Goal: Task Accomplishment & Management: Manage account settings

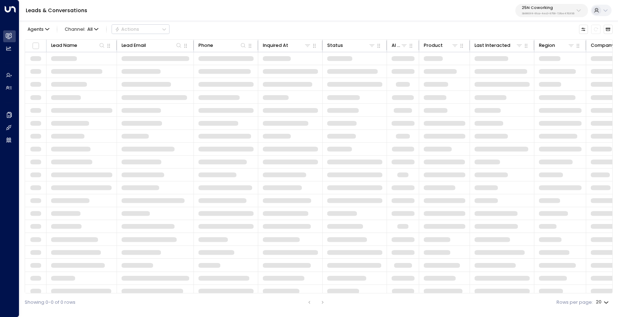
click at [567, 13] on p "3b9800f4-81ca-4ec0-8758-72fbe4763f36" at bounding box center [548, 13] width 53 height 3
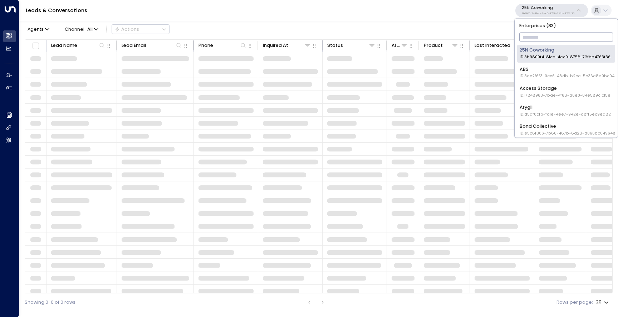
click at [545, 34] on input "text" at bounding box center [566, 37] width 94 height 13
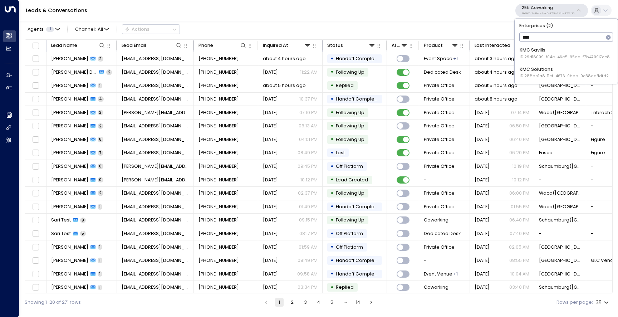
type input "*****"
click at [537, 52] on div "KMC Savills ID: 29d18009-f04e-46e5-95aa-f7b470917cc8" at bounding box center [565, 53] width 90 height 13
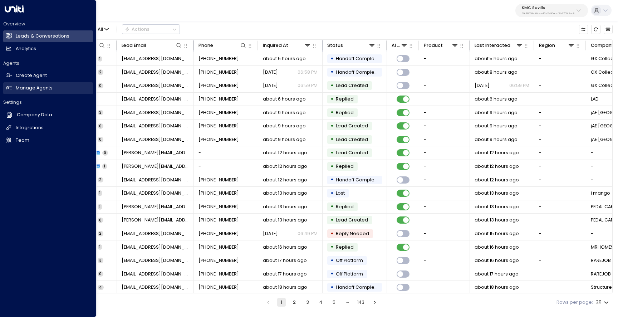
click at [30, 90] on h2 "Manage Agents" at bounding box center [34, 88] width 37 height 7
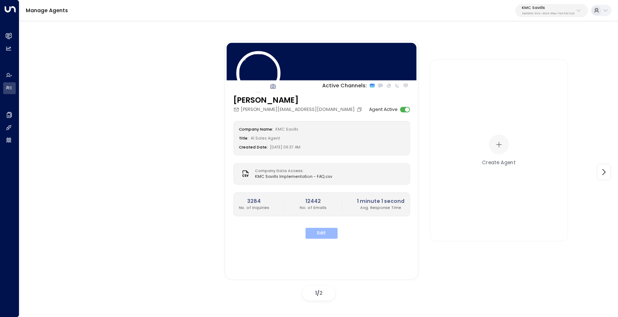
click at [331, 237] on button "Edit" at bounding box center [321, 232] width 32 height 11
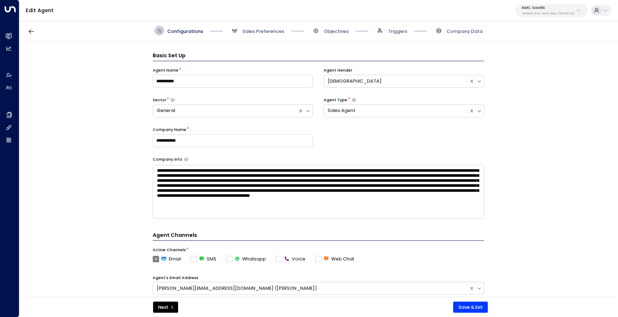
click at [261, 178] on textarea "**********" at bounding box center [319, 192] width 332 height 54
click at [258, 29] on span "Sales Preferences" at bounding box center [264, 31] width 42 height 6
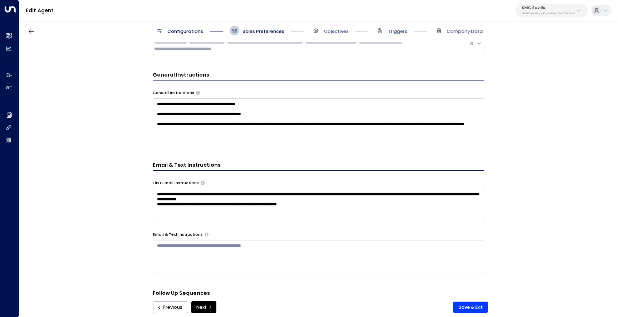
scroll to position [207, 0]
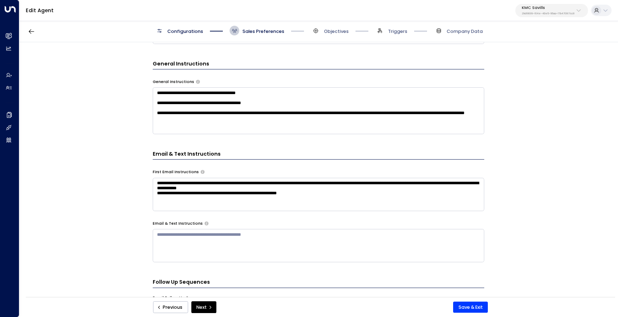
click at [231, 119] on textarea "**********" at bounding box center [319, 110] width 332 height 47
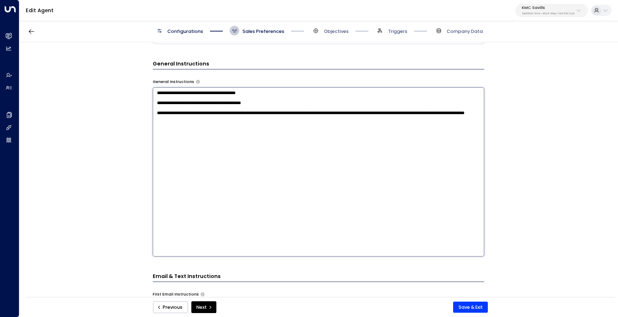
click at [134, 145] on div "**********" at bounding box center [318, 171] width 598 height 259
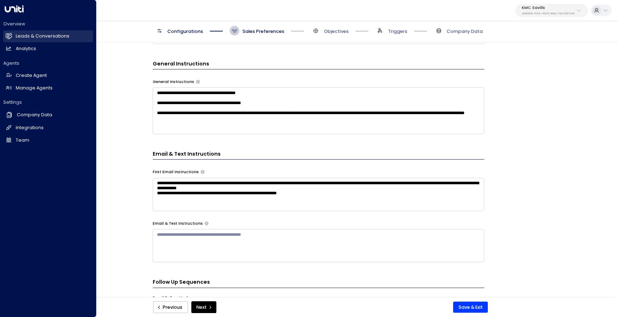
click at [14, 39] on link "Leads & Conversations Leads & Conversations" at bounding box center [48, 36] width 90 height 12
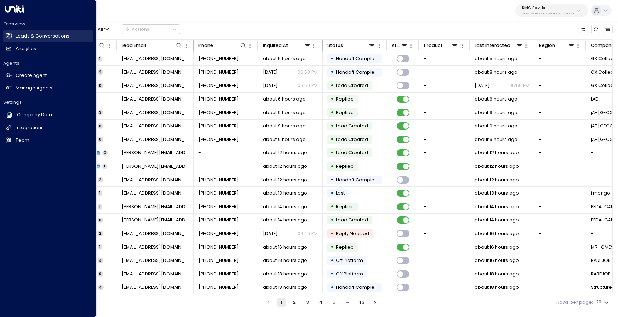
click at [66, 35] on h2 "Leads & Conversations" at bounding box center [43, 36] width 54 height 7
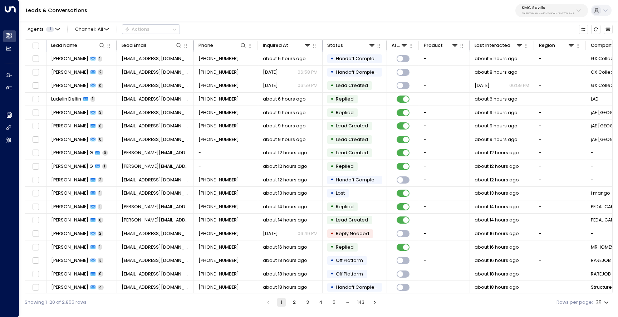
click at [548, 11] on div "KMC Savills 29d18009-f04e-46e5-95aa-f7b470917cc8" at bounding box center [548, 10] width 53 height 9
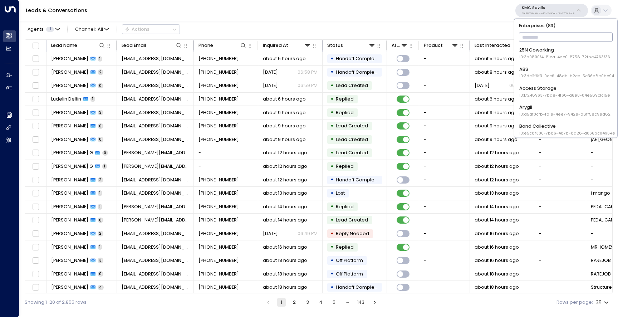
click at [529, 37] on input "text" at bounding box center [566, 37] width 94 height 13
type input "*"
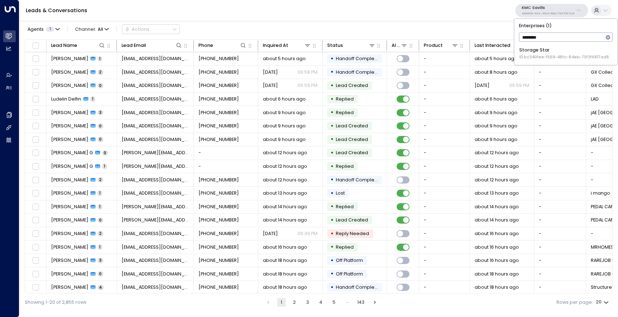
type input "*********"
click at [570, 50] on div "Storage Star ID: bc340fee-f559-48fc-84eb-70f3f6817ad8" at bounding box center [564, 53] width 90 height 13
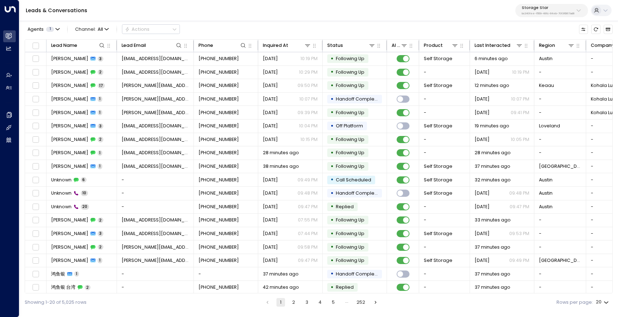
click at [545, 13] on p "bc340fee-f559-48fc-84eb-70f3f6817ad8" at bounding box center [548, 13] width 53 height 3
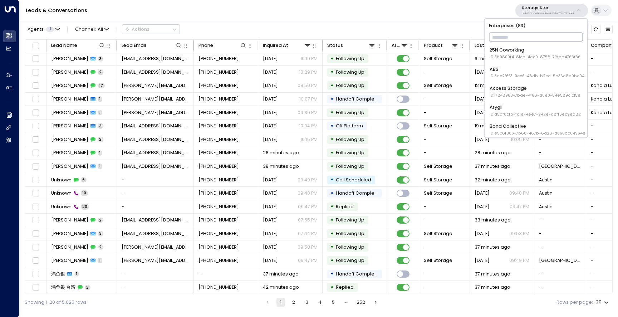
click at [537, 34] on input "text" at bounding box center [536, 37] width 94 height 13
type input "*****"
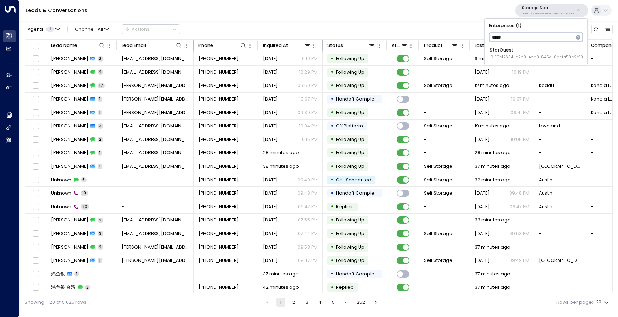
click at [525, 61] on li "StorQuest ID: 95e12634-a2b0-4ea9-845a-0bcfa50e2d19" at bounding box center [536, 54] width 98 height 18
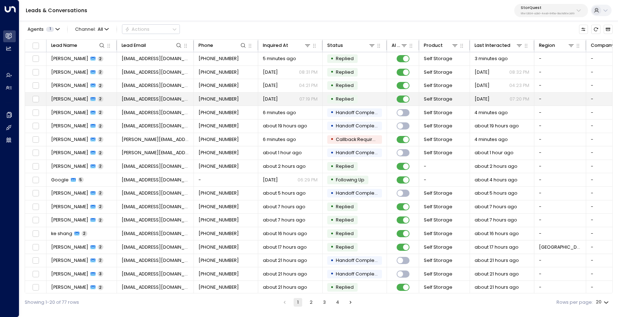
click at [75, 98] on span "[PERSON_NAME]" at bounding box center [69, 99] width 37 height 6
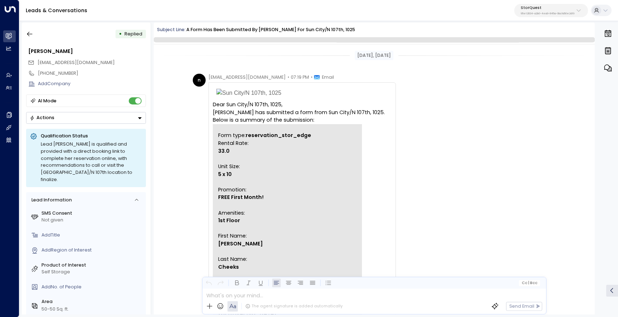
scroll to position [281, 0]
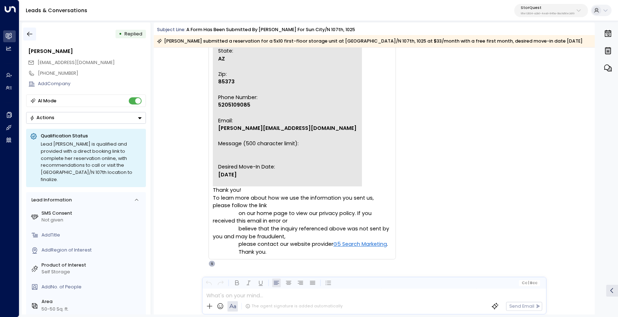
click at [33, 34] on icon "button" at bounding box center [29, 33] width 7 height 7
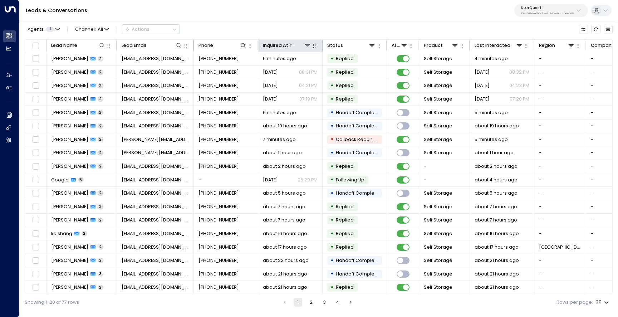
click at [292, 44] on icon at bounding box center [291, 45] width 4 height 4
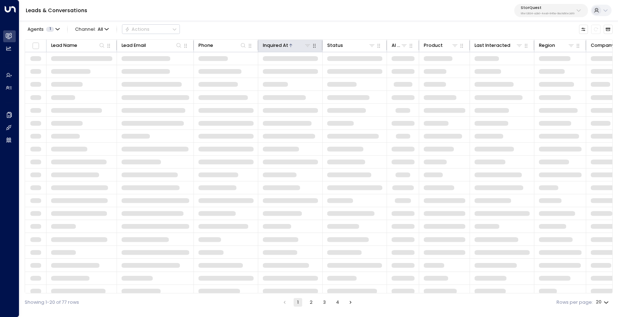
click at [292, 44] on icon at bounding box center [291, 45] width 4 height 4
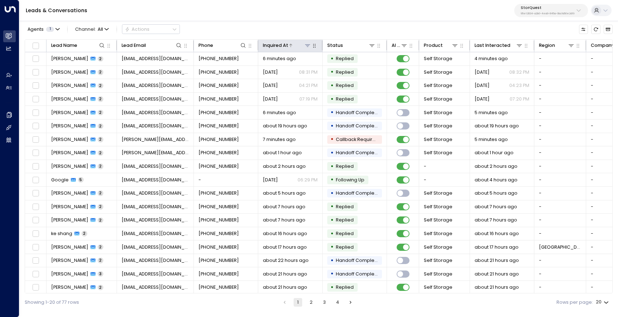
click at [293, 45] on div at bounding box center [299, 45] width 23 height 7
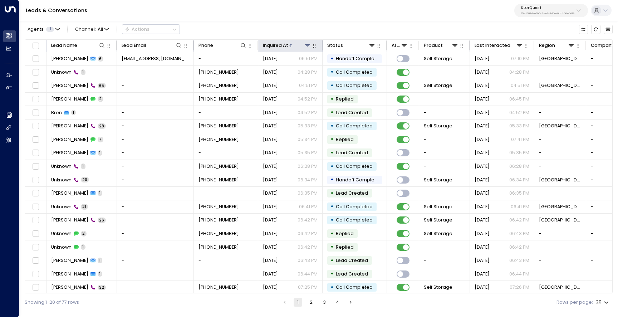
click at [293, 45] on div at bounding box center [299, 45] width 23 height 7
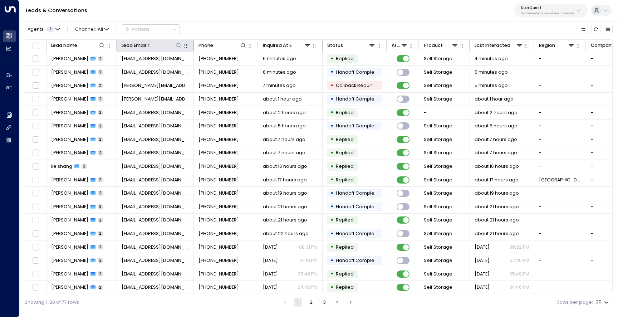
click at [179, 46] on icon at bounding box center [179, 46] width 6 height 6
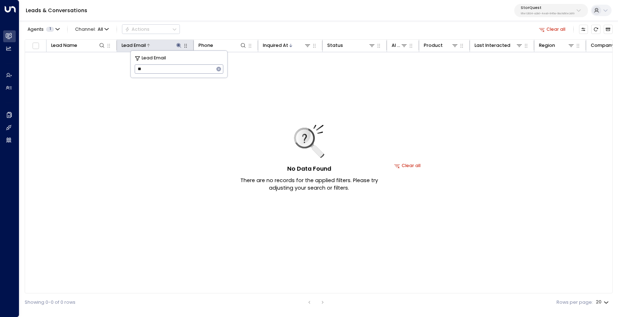
type input "*"
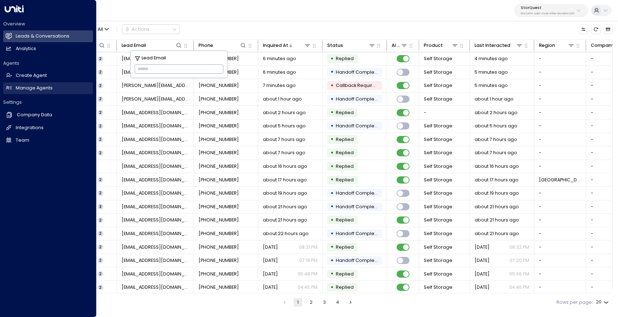
click at [10, 87] on icon at bounding box center [9, 88] width 6 height 6
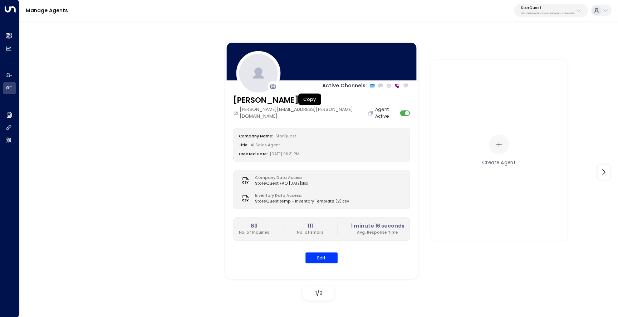
click at [368, 110] on icon "Copy" at bounding box center [371, 113] width 6 height 6
click at [324, 252] on button "Edit" at bounding box center [321, 257] width 32 height 11
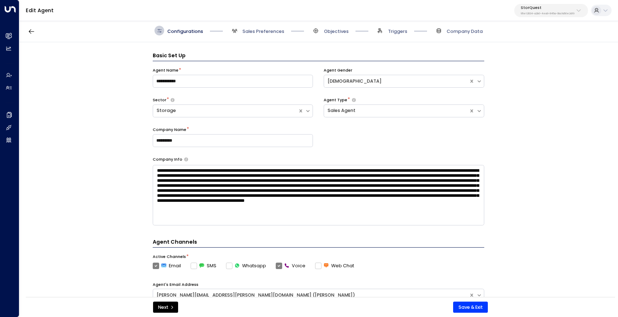
scroll to position [10, 0]
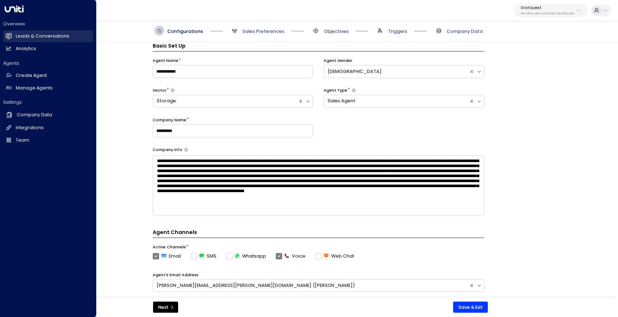
click at [31, 38] on h2 "Leads & Conversations" at bounding box center [43, 36] width 54 height 7
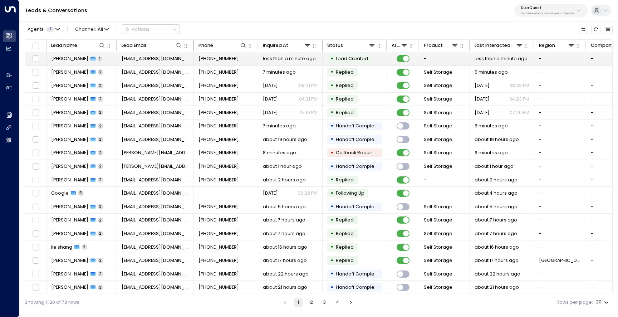
click at [68, 62] on td "[PERSON_NAME] 1" at bounding box center [81, 58] width 70 height 13
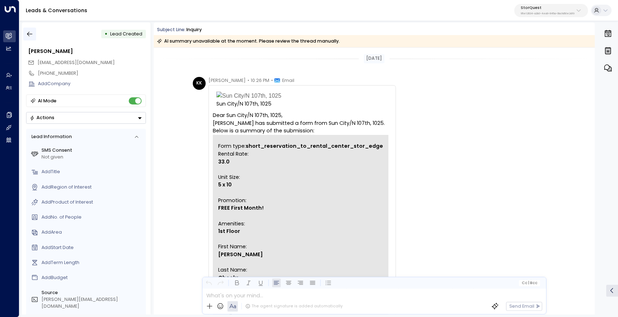
click at [31, 35] on icon "button" at bounding box center [29, 33] width 7 height 7
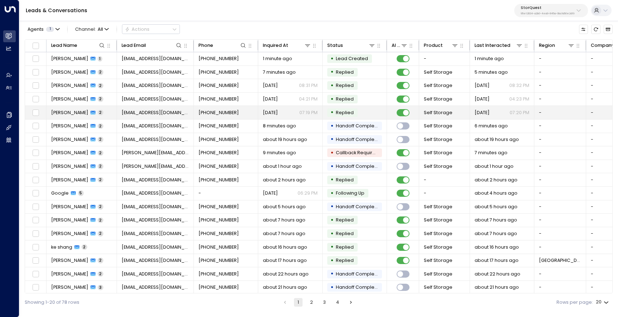
click at [71, 111] on span "[PERSON_NAME]" at bounding box center [69, 112] width 37 height 6
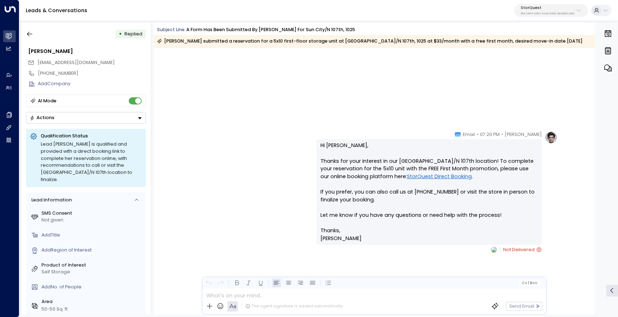
scroll to position [651, 0]
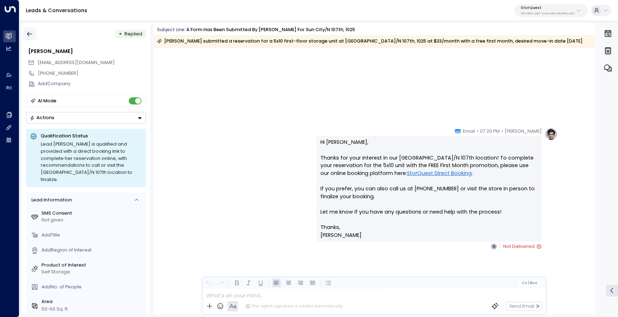
click at [33, 36] on icon "button" at bounding box center [29, 33] width 7 height 7
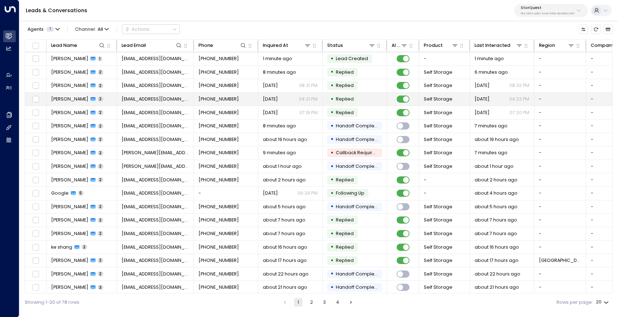
click at [69, 97] on span "[PERSON_NAME]" at bounding box center [69, 99] width 37 height 6
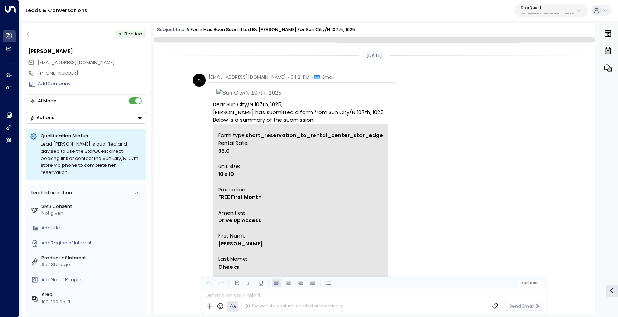
scroll to position [281, 0]
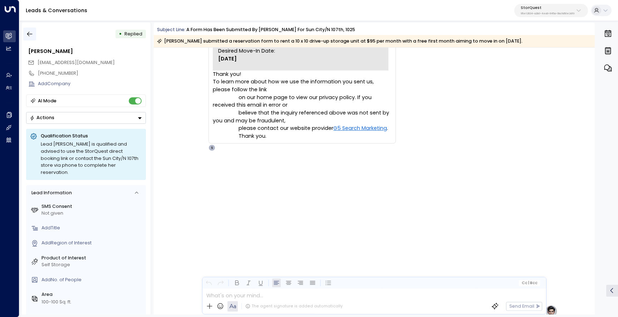
click at [29, 35] on icon "button" at bounding box center [29, 33] width 7 height 7
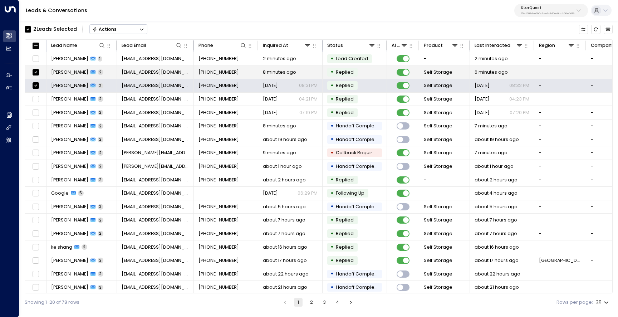
click at [36, 67] on td at bounding box center [35, 72] width 21 height 13
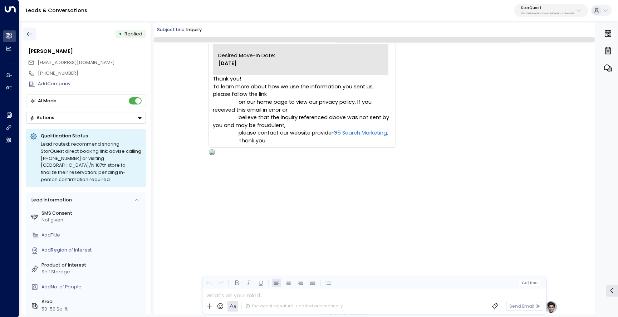
scroll to position [289, 0]
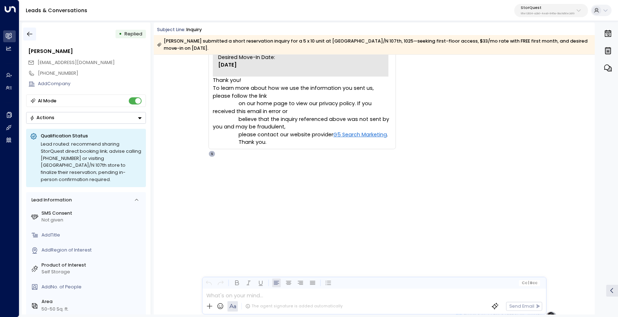
click at [30, 35] on icon "button" at bounding box center [29, 33] width 7 height 7
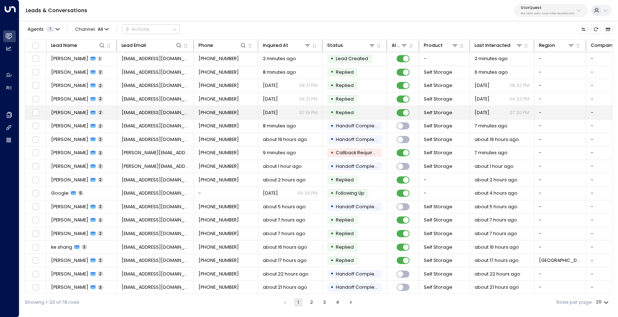
click at [64, 108] on td "[PERSON_NAME] 2" at bounding box center [81, 112] width 70 height 13
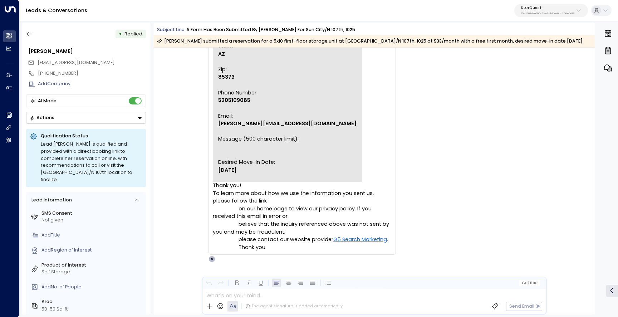
scroll to position [183, 0]
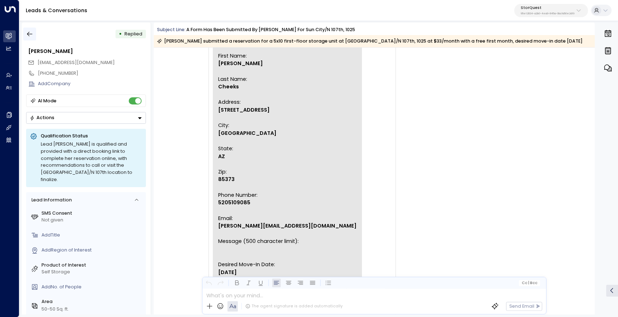
click at [31, 37] on icon "button" at bounding box center [29, 33] width 7 height 7
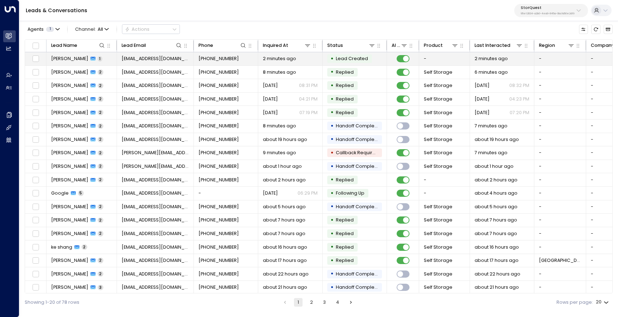
click at [76, 61] on span "[PERSON_NAME]" at bounding box center [69, 58] width 37 height 6
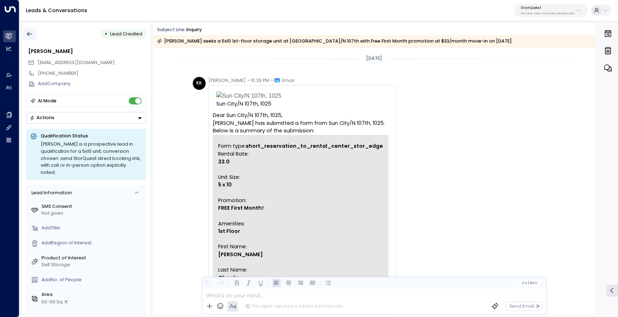
click at [26, 35] on icon "button" at bounding box center [29, 33] width 7 height 7
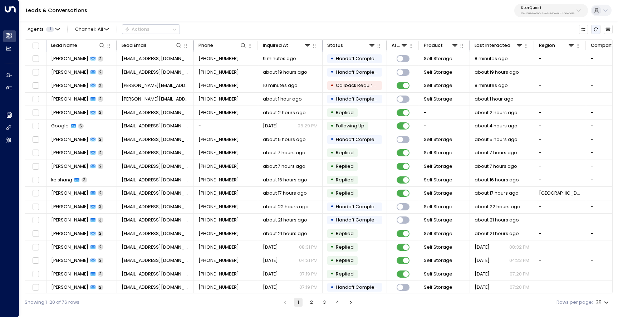
click at [596, 31] on icon "Refresh" at bounding box center [595, 29] width 5 height 5
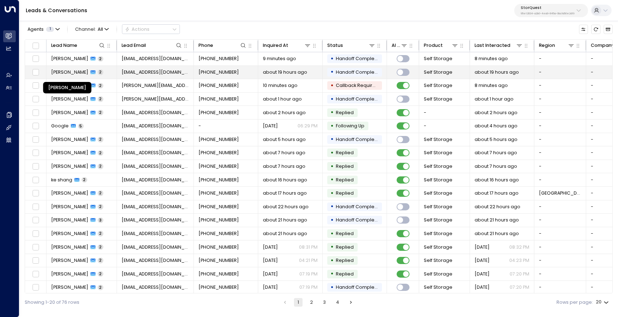
click at [76, 69] on span "[PERSON_NAME]" at bounding box center [69, 72] width 37 height 6
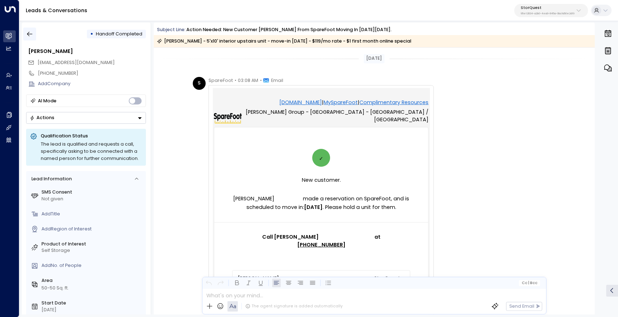
click at [33, 35] on icon "button" at bounding box center [29, 33] width 7 height 7
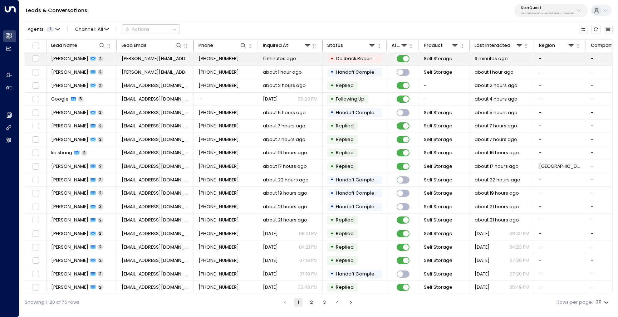
click at [70, 60] on span "[PERSON_NAME]" at bounding box center [69, 58] width 37 height 6
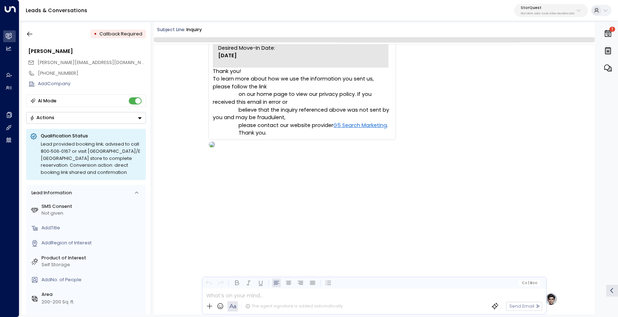
scroll to position [289, 0]
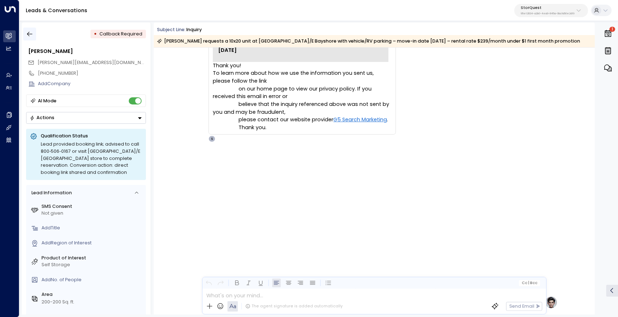
click at [26, 35] on button "button" at bounding box center [29, 34] width 13 height 13
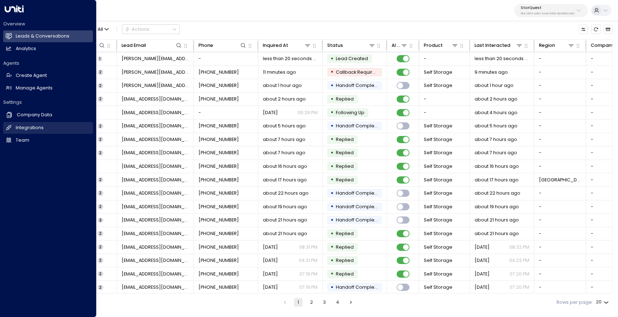
click at [33, 125] on h2 "Integrations" at bounding box center [30, 127] width 28 height 7
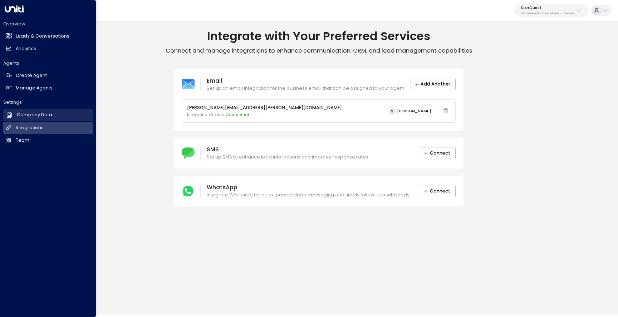
click at [21, 117] on h2 "Company Data" at bounding box center [34, 115] width 35 height 7
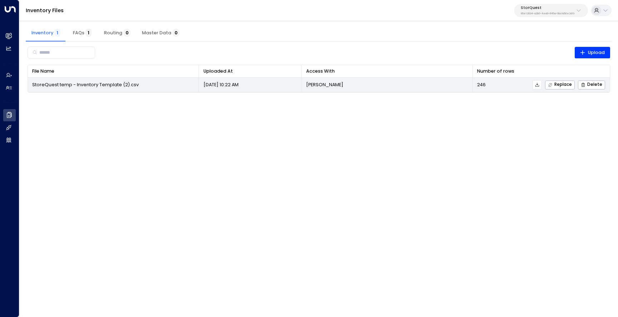
click at [540, 85] on icon at bounding box center [537, 84] width 5 height 5
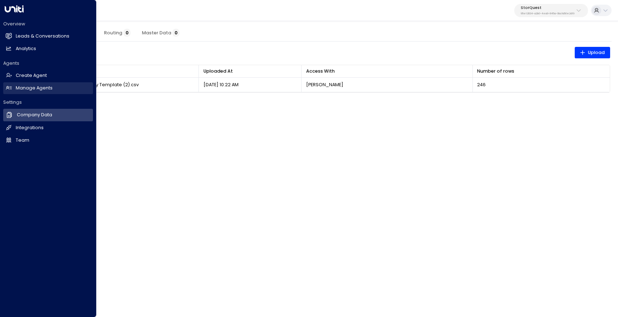
click at [10, 87] on icon at bounding box center [9, 88] width 6 height 6
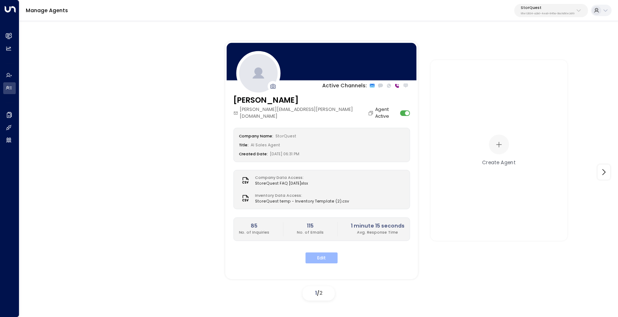
click at [332, 252] on button "Edit" at bounding box center [321, 257] width 32 height 11
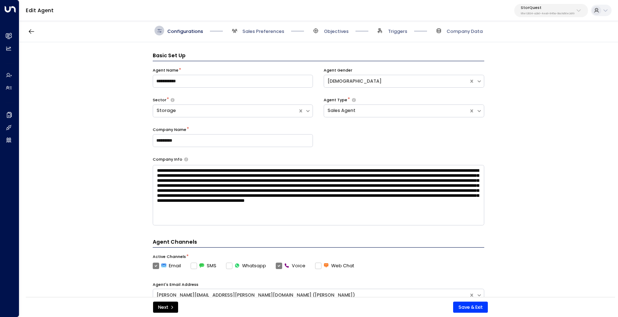
scroll to position [10, 0]
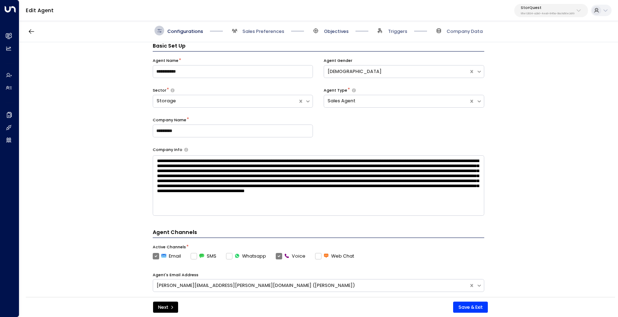
click at [327, 30] on span "Objectives" at bounding box center [336, 31] width 25 height 6
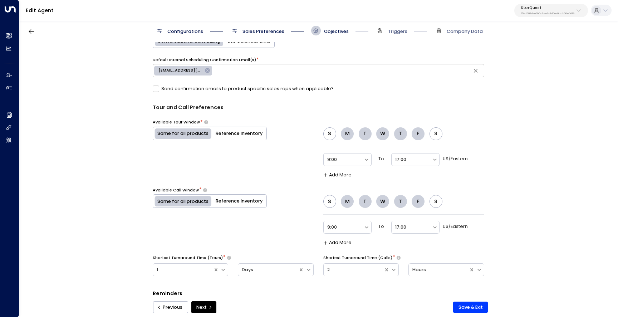
scroll to position [448, 0]
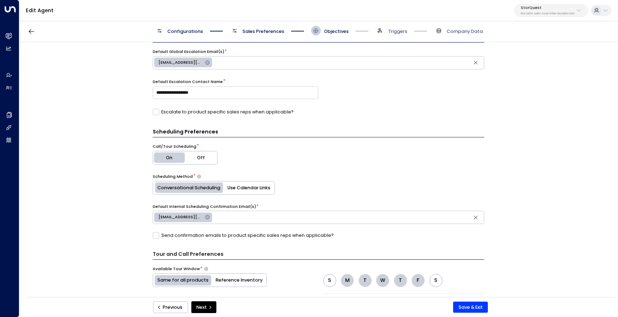
click at [190, 31] on span "Configurations" at bounding box center [185, 31] width 36 height 6
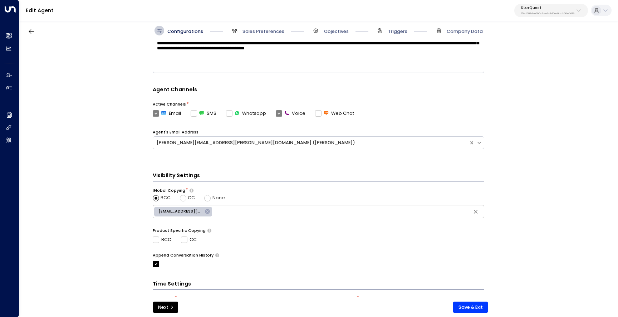
scroll to position [199, 0]
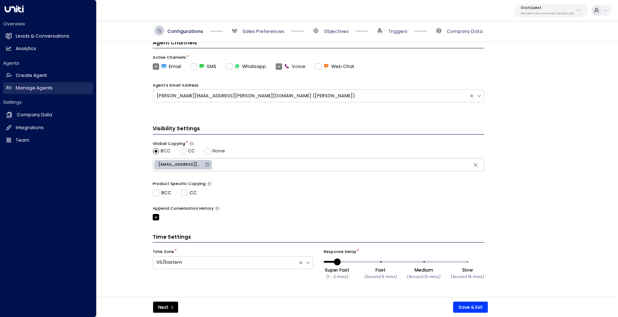
click at [23, 84] on link "Manage Agents Manage Agents" at bounding box center [48, 88] width 90 height 12
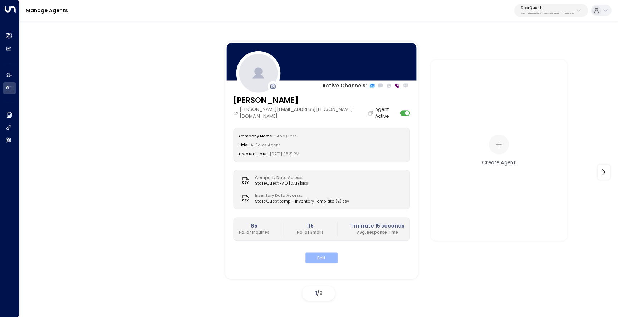
click at [317, 254] on button "Edit" at bounding box center [321, 257] width 32 height 11
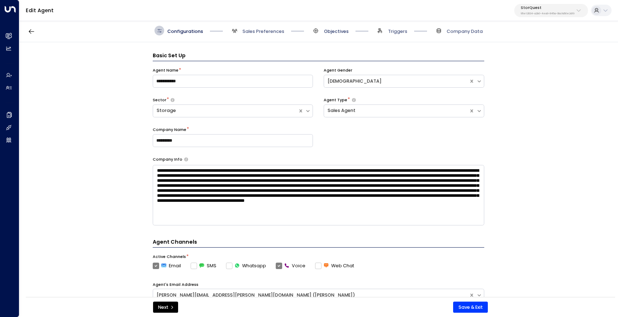
click at [324, 30] on span "Objectives" at bounding box center [336, 31] width 25 height 6
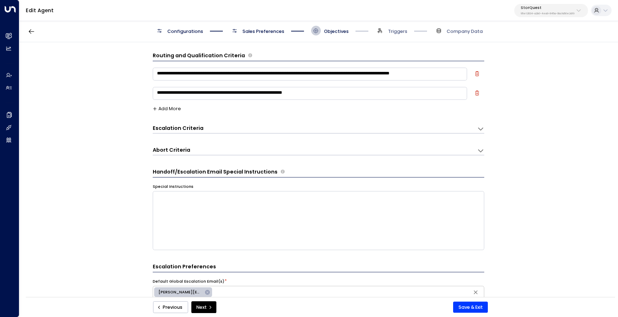
click at [247, 30] on span "Sales Preferences" at bounding box center [264, 31] width 42 height 6
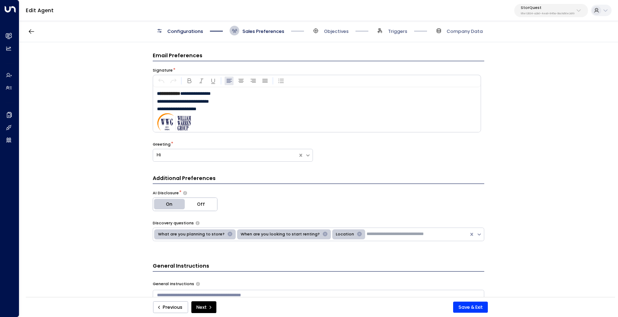
click at [534, 14] on p "95e12634-a2b0-4ea9-845a-0bcfa50e2d19" at bounding box center [548, 13] width 54 height 3
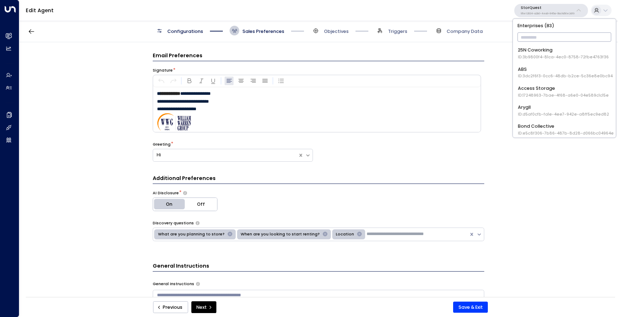
click at [532, 34] on input "text" at bounding box center [565, 37] width 94 height 13
type input "*"
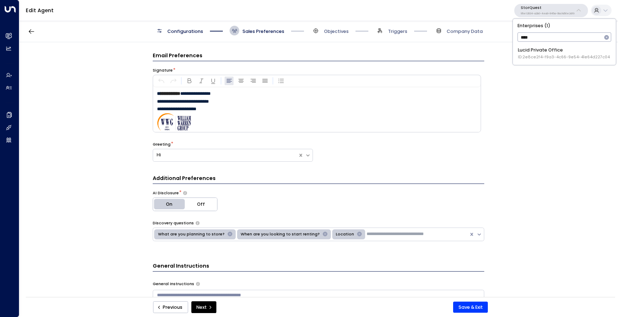
type input "*****"
click at [541, 53] on div "Lucid Private Office ID: 2e8ce2f4-f9a3-4c66-9e54-41e64d227c04" at bounding box center [564, 53] width 92 height 13
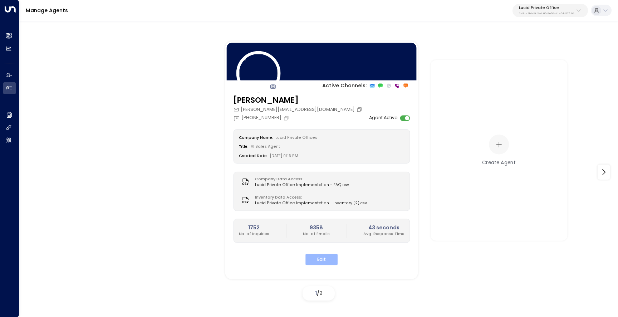
click at [331, 260] on button "Edit" at bounding box center [321, 259] width 32 height 11
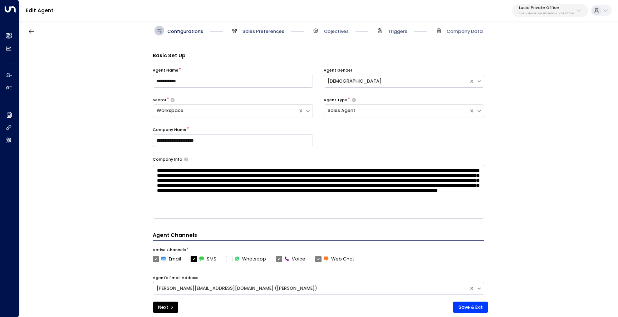
click at [262, 32] on span "Sales Preferences" at bounding box center [264, 31] width 42 height 6
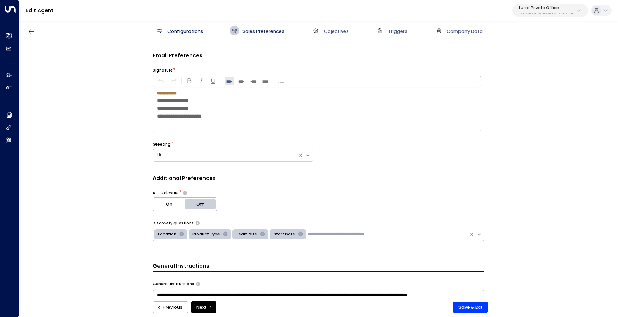
scroll to position [10, 0]
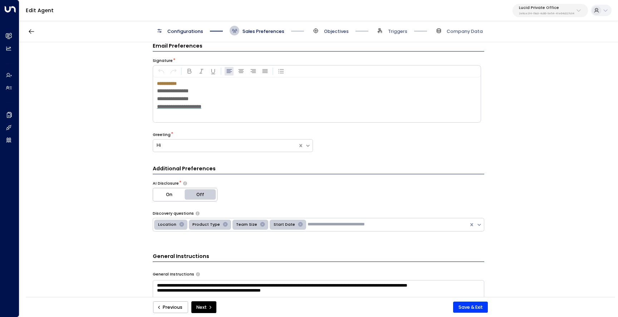
click at [325, 30] on span "Objectives" at bounding box center [336, 31] width 25 height 6
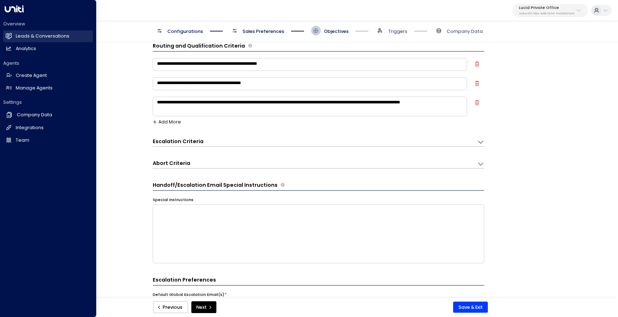
click at [11, 32] on link "Leads & Conversations Leads & Conversations" at bounding box center [48, 36] width 90 height 12
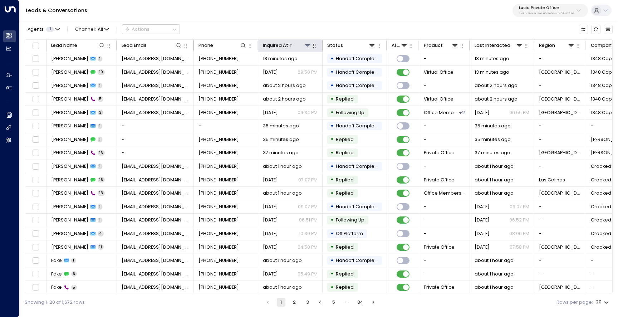
click at [291, 45] on icon at bounding box center [291, 45] width 4 height 4
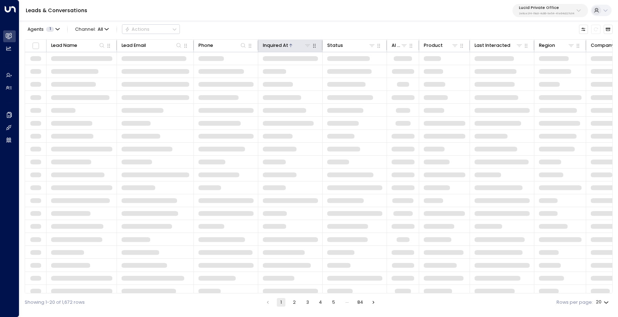
click at [290, 45] on icon at bounding box center [291, 45] width 4 height 4
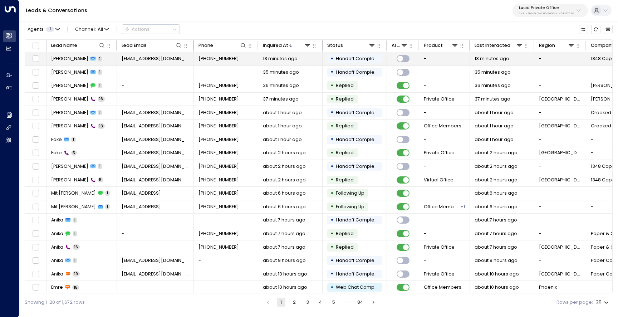
click at [75, 59] on span "[PERSON_NAME]" at bounding box center [69, 58] width 37 height 6
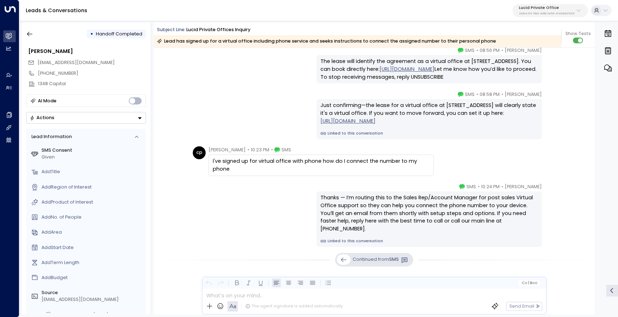
scroll to position [951, 0]
click at [31, 35] on icon "button" at bounding box center [29, 33] width 7 height 7
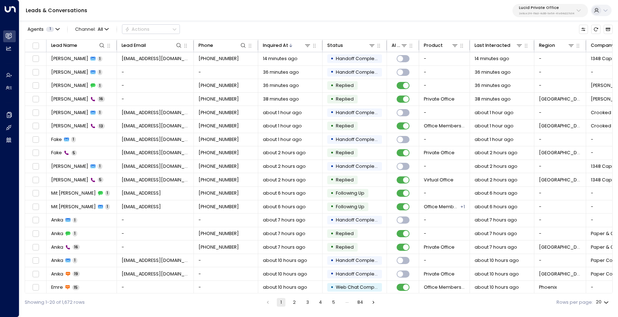
click at [530, 10] on p "Lucid Private Office" at bounding box center [546, 8] width 55 height 4
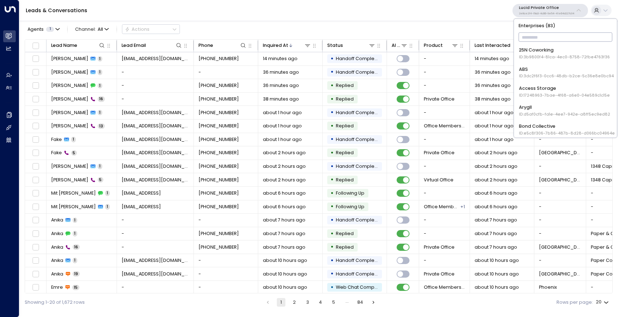
click at [531, 36] on input "text" at bounding box center [566, 37] width 94 height 13
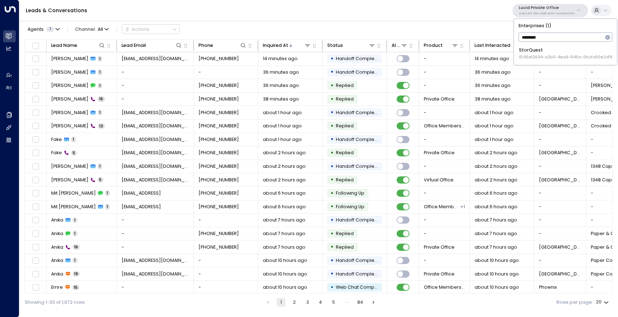
type input "*********"
click at [562, 57] on span "ID: 95e12634-a2b0-4ea9-845a-0bcfa50e2d19" at bounding box center [565, 57] width 93 height 6
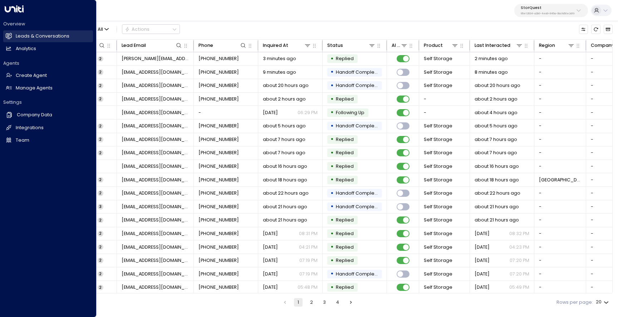
click at [11, 39] on link "Leads & Conversations Leads & Conversations" at bounding box center [48, 36] width 90 height 12
click at [28, 49] on h2 "Analytics" at bounding box center [26, 48] width 20 height 7
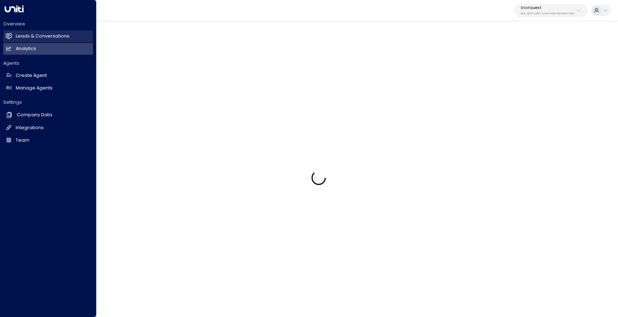
click at [40, 36] on h2 "Leads & Conversations" at bounding box center [43, 36] width 54 height 7
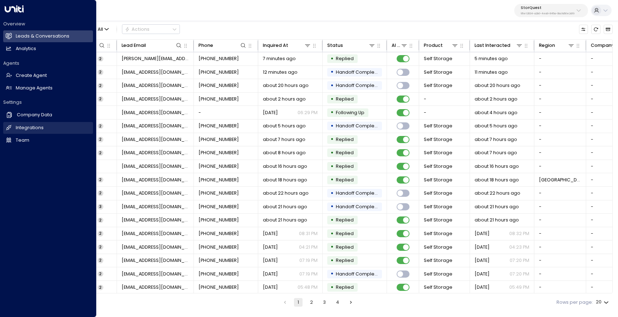
click at [35, 129] on h2 "Integrations" at bounding box center [30, 127] width 28 height 7
